Goal: Task Accomplishment & Management: Use online tool/utility

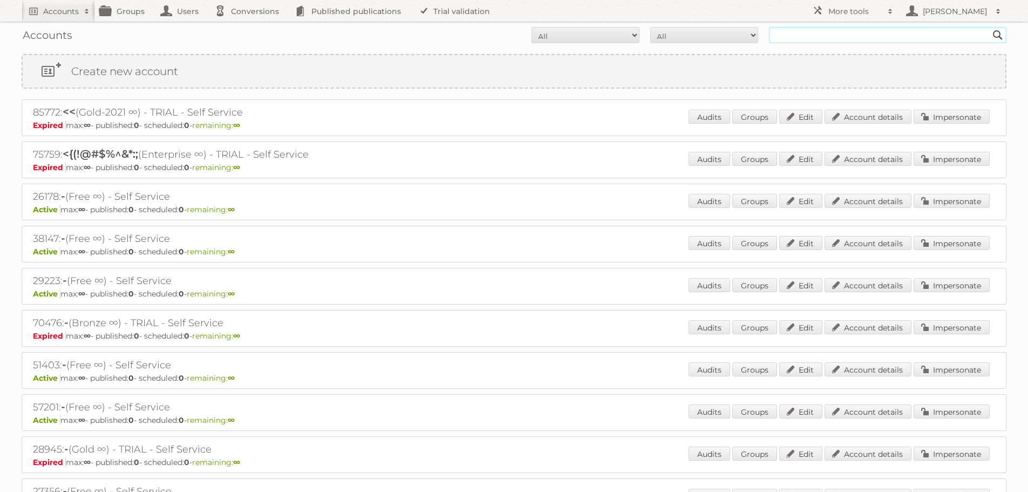
drag, startPoint x: 798, startPoint y: 42, endPoint x: 796, endPoint y: 37, distance: 5.8
click at [798, 42] on input "text" at bounding box center [888, 35] width 238 height 16
type input "i"
click at [795, 29] on input "text" at bounding box center [888, 35] width 238 height 16
paste input "[PERSON_NAME][EMAIL_ADDRESS][DOMAIN_NAME]"
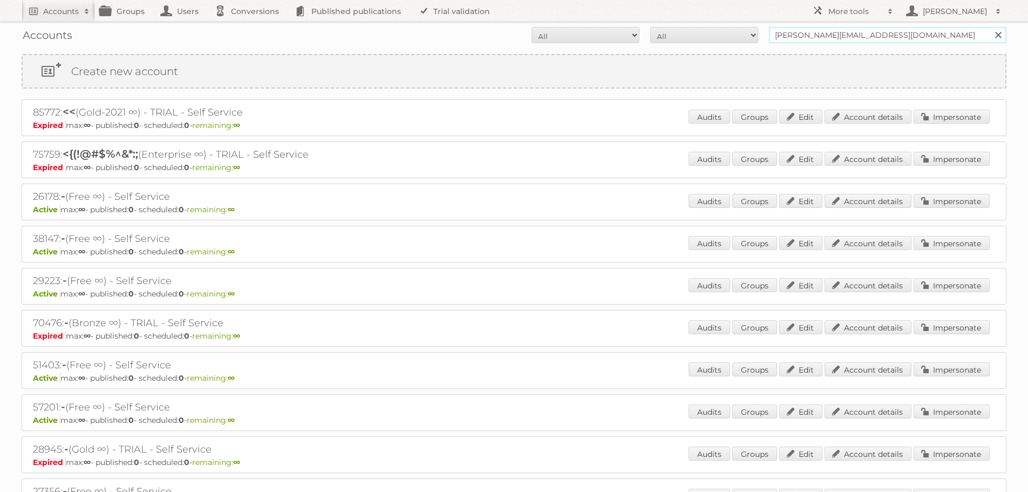
type input "[PERSON_NAME][EMAIL_ADDRESS][DOMAIN_NAME]"
click at [990, 27] on input "Search" at bounding box center [998, 35] width 16 height 16
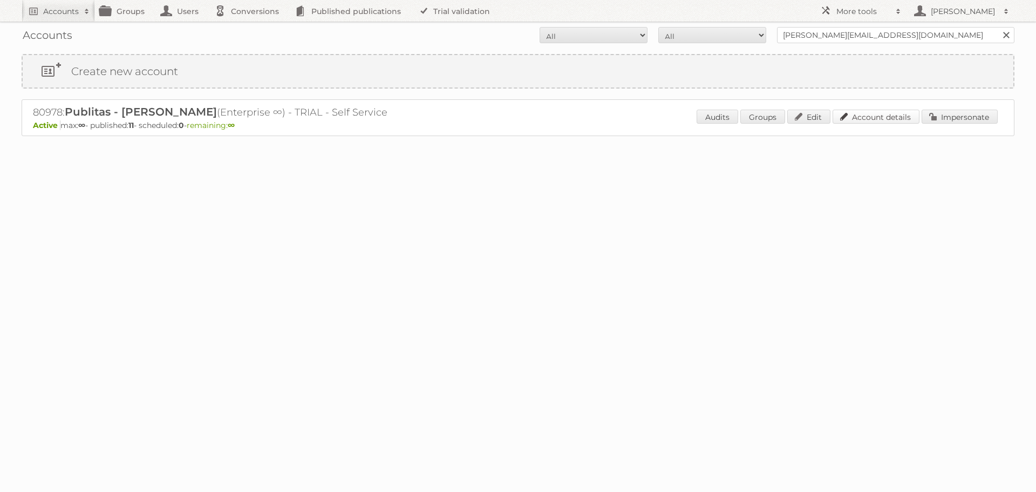
click at [879, 117] on link "Account details" at bounding box center [876, 117] width 87 height 14
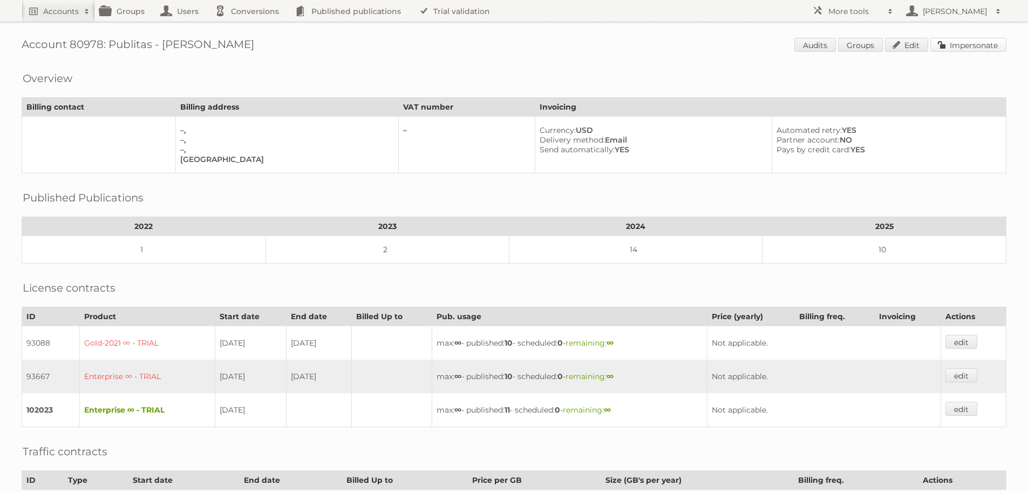
click at [969, 44] on link "Impersonate" at bounding box center [969, 45] width 76 height 14
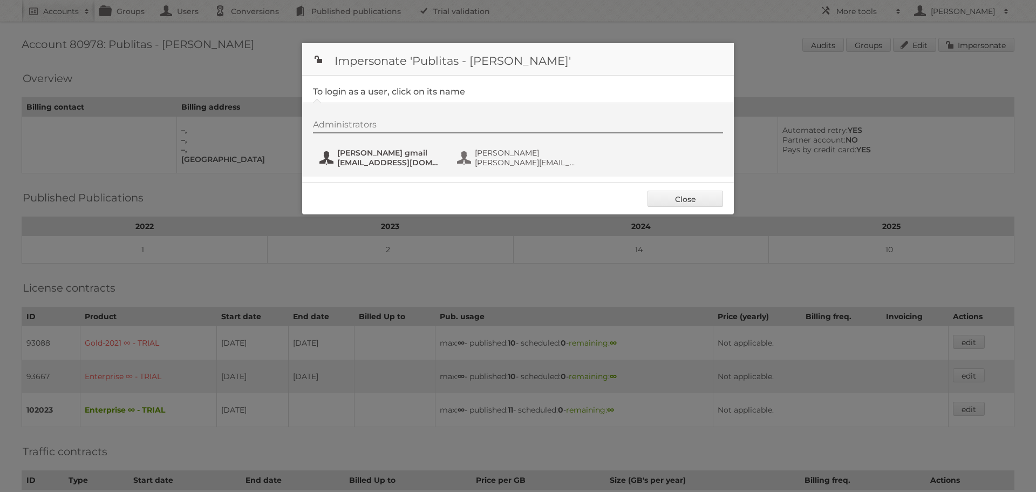
click at [374, 155] on span "[PERSON_NAME] gmail" at bounding box center [389, 153] width 105 height 10
